Goal: Find specific page/section: Find specific page/section

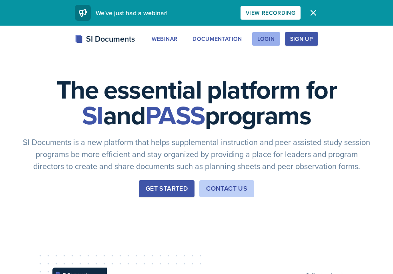
click at [270, 36] on div "Login" at bounding box center [266, 39] width 18 height 6
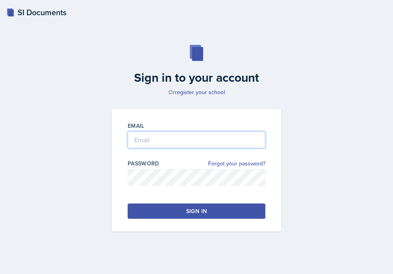
click at [173, 136] on input "email" at bounding box center [197, 139] width 138 height 17
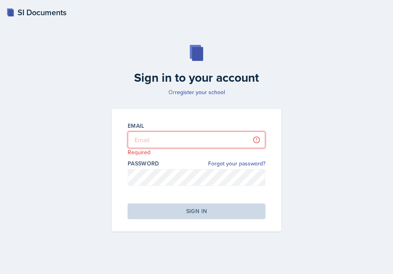
type input "[EMAIL_ADDRESS][DOMAIN_NAME]"
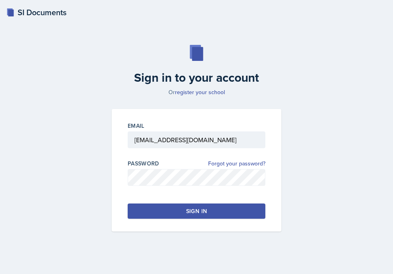
click at [172, 211] on button "Sign in" at bounding box center [197, 210] width 138 height 15
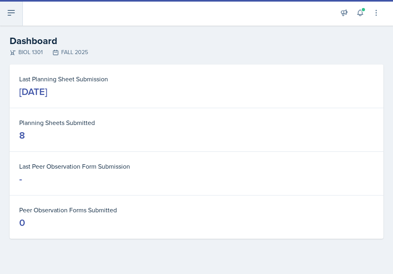
click at [13, 17] on icon at bounding box center [11, 13] width 10 height 10
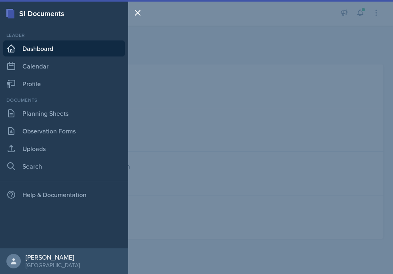
click at [45, 52] on link "Dashboard" at bounding box center [64, 48] width 122 height 16
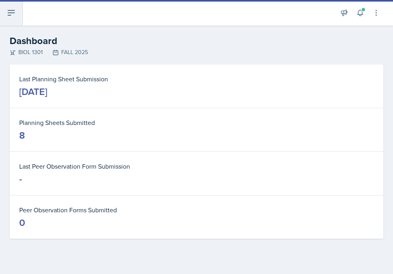
click at [12, 19] on button at bounding box center [11, 13] width 23 height 26
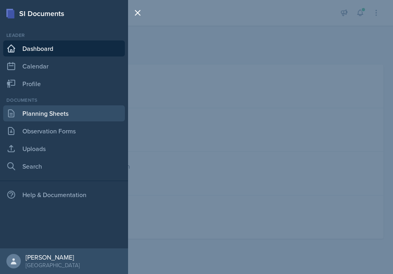
click at [32, 108] on link "Planning Sheets" at bounding box center [64, 113] width 122 height 16
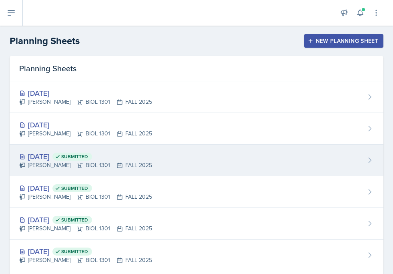
click at [50, 156] on div "[DATE] Submitted" at bounding box center [85, 156] width 133 height 11
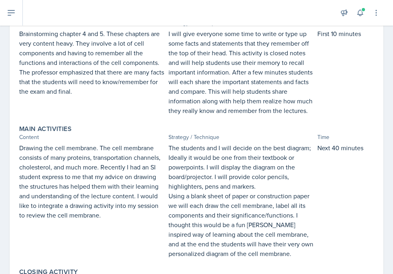
scroll to position [138, 0]
